Goal: Transaction & Acquisition: Subscribe to service/newsletter

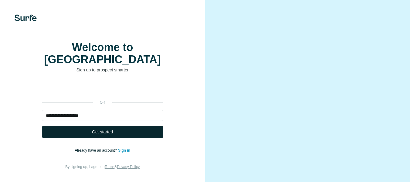
click at [118, 130] on button "Get started" at bounding box center [102, 132] width 121 height 12
click at [107, 129] on span "Get started" at bounding box center [102, 132] width 21 height 6
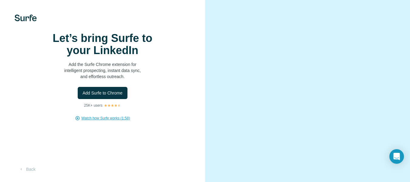
drag, startPoint x: 106, startPoint y: 136, endPoint x: 92, endPoint y: 138, distance: 14.8
click at [92, 121] on span "Watch how Surfe works (1:58)" at bounding box center [105, 117] width 49 height 5
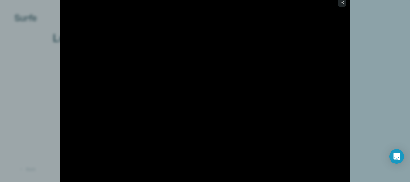
click at [344, 6] on button "button" at bounding box center [342, 2] width 8 height 8
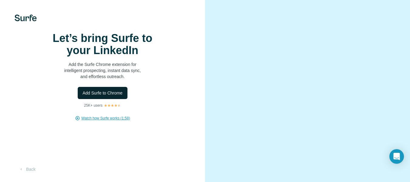
click at [98, 96] on span "Add Surfe to Chrome" at bounding box center [102, 93] width 40 height 6
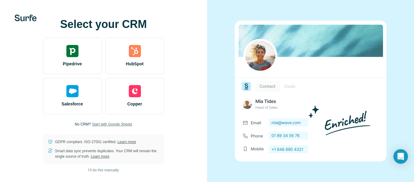
click at [125, 125] on span "Start with Google Sheets" at bounding box center [112, 123] width 40 height 5
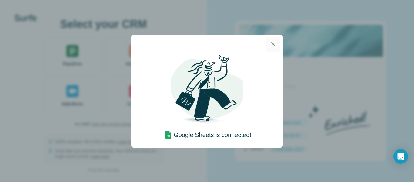
click at [273, 44] on icon "button" at bounding box center [273, 44] width 4 height 4
click at [270, 44] on icon "button" at bounding box center [273, 44] width 7 height 7
